Goal: Use online tool/utility: Utilize a website feature to perform a specific function

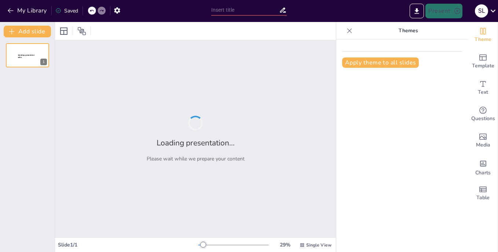
type input "Imported PRESENTACIÓN teoria caos.pptx"
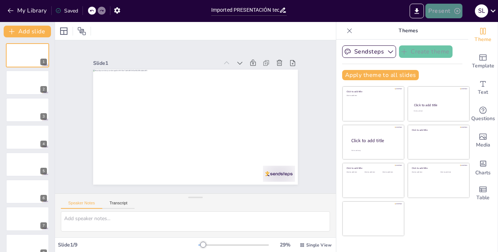
click at [459, 11] on icon "button" at bounding box center [456, 10] width 7 height 7
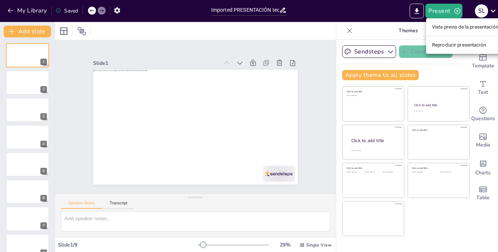
click at [384, 56] on div at bounding box center [249, 126] width 498 height 252
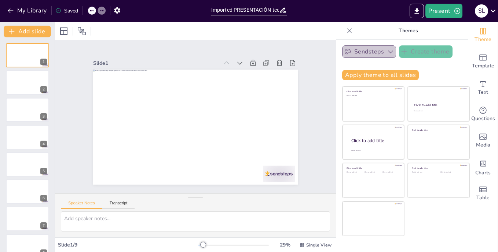
click at [387, 51] on icon "button" at bounding box center [390, 51] width 7 height 7
click at [31, 85] on div at bounding box center [27, 82] width 44 height 25
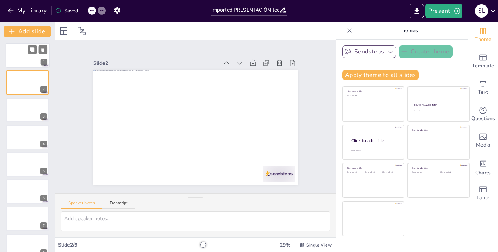
click at [26, 56] on div at bounding box center [27, 55] width 44 height 25
click at [62, 30] on icon at bounding box center [63, 31] width 9 height 9
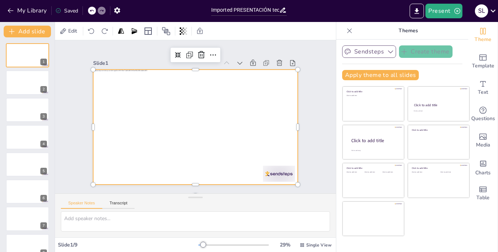
click at [233, 110] on div at bounding box center [189, 125] width 233 height 213
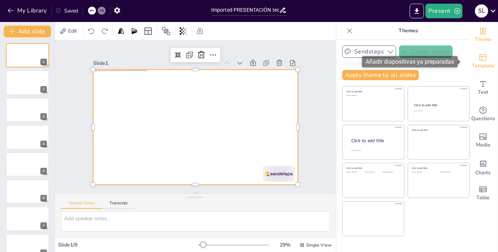
click at [481, 61] on icon "Add ready made slides" at bounding box center [482, 57] width 9 height 9
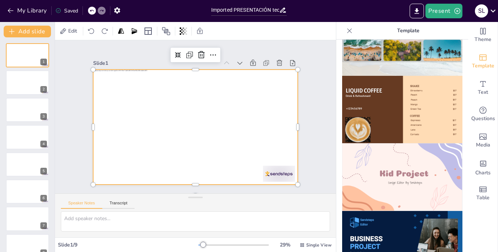
scroll to position [447, 0]
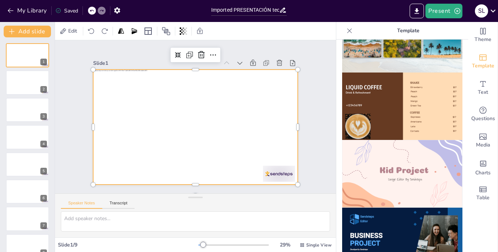
click at [423, 162] on img at bounding box center [402, 174] width 120 height 68
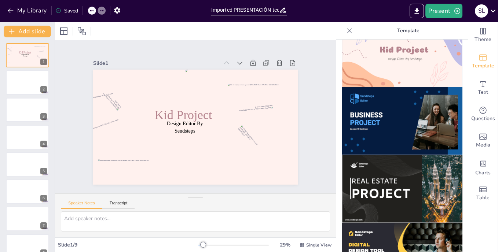
scroll to position [574, 0]
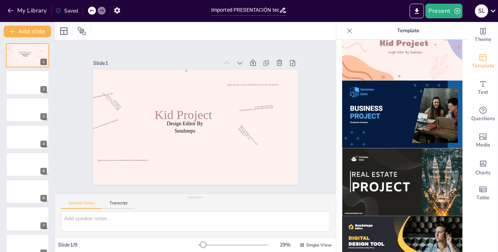
click at [414, 185] on img at bounding box center [402, 182] width 120 height 68
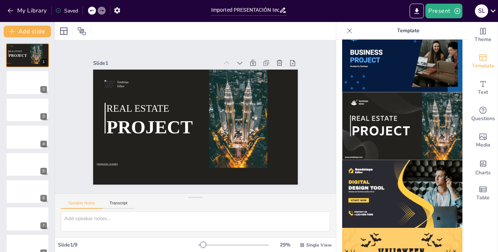
scroll to position [628, 0]
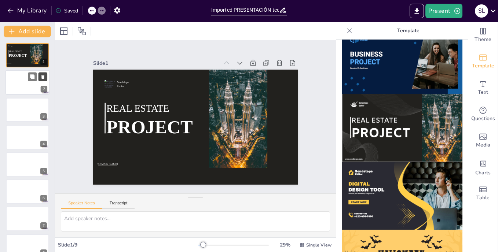
click at [42, 76] on icon at bounding box center [42, 77] width 3 height 4
click at [479, 194] on span "Table" at bounding box center [482, 198] width 13 height 8
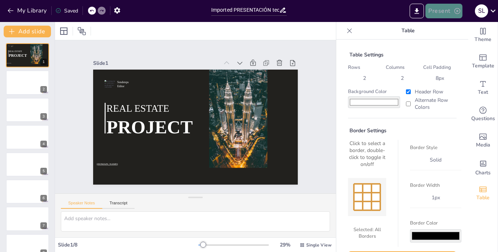
click at [456, 11] on icon "button" at bounding box center [456, 10] width 7 height 7
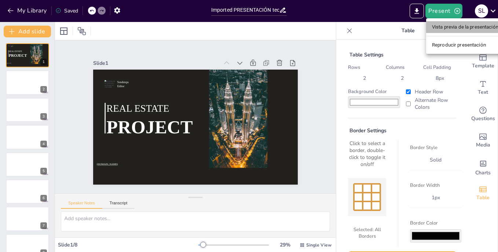
click at [454, 23] on li "Vista previa de la presentación" at bounding box center [465, 27] width 78 height 12
